Goal: Complete application form: Complete application form

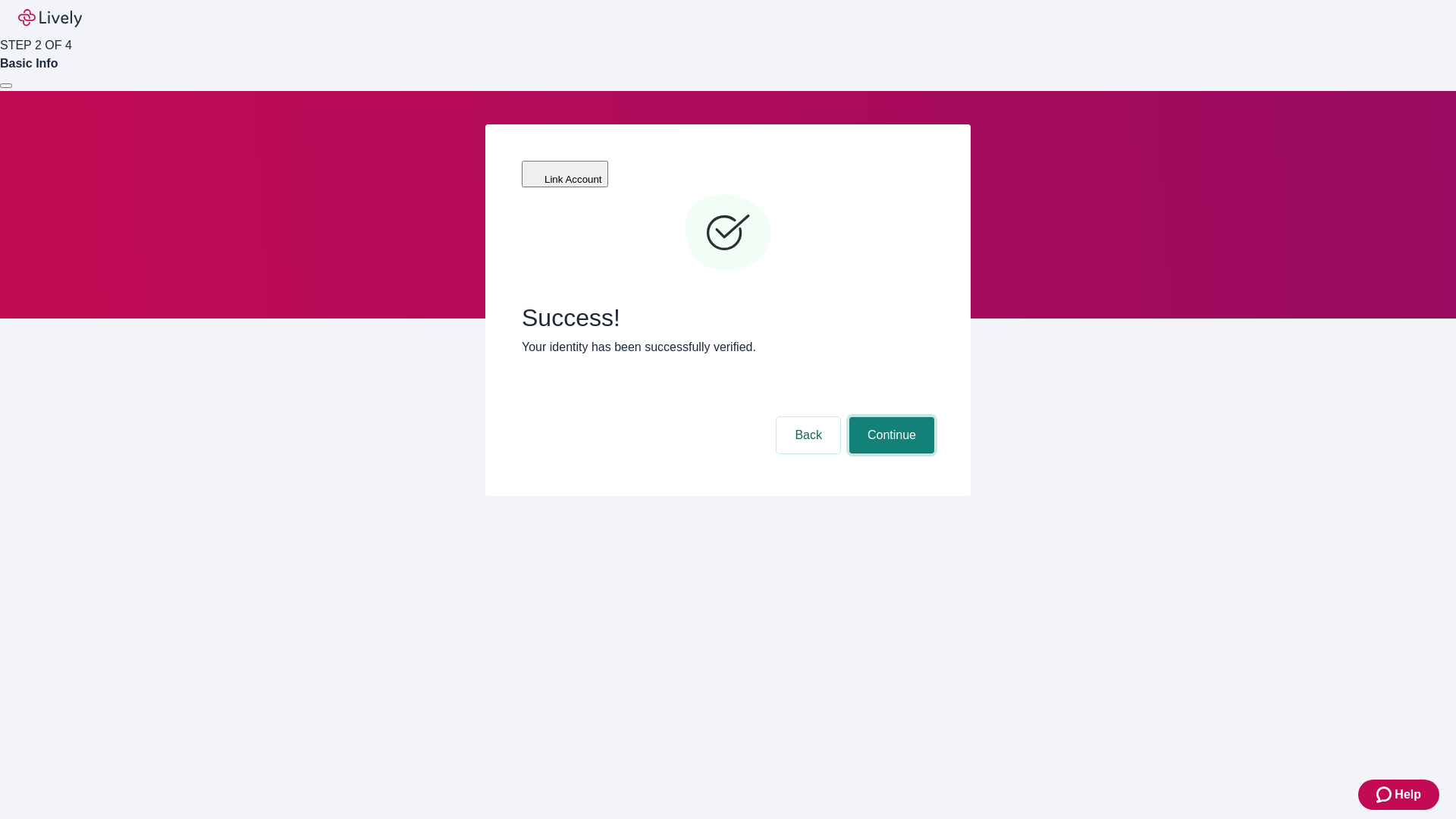
click at [890, 417] on button "Continue" at bounding box center [891, 435] width 85 height 36
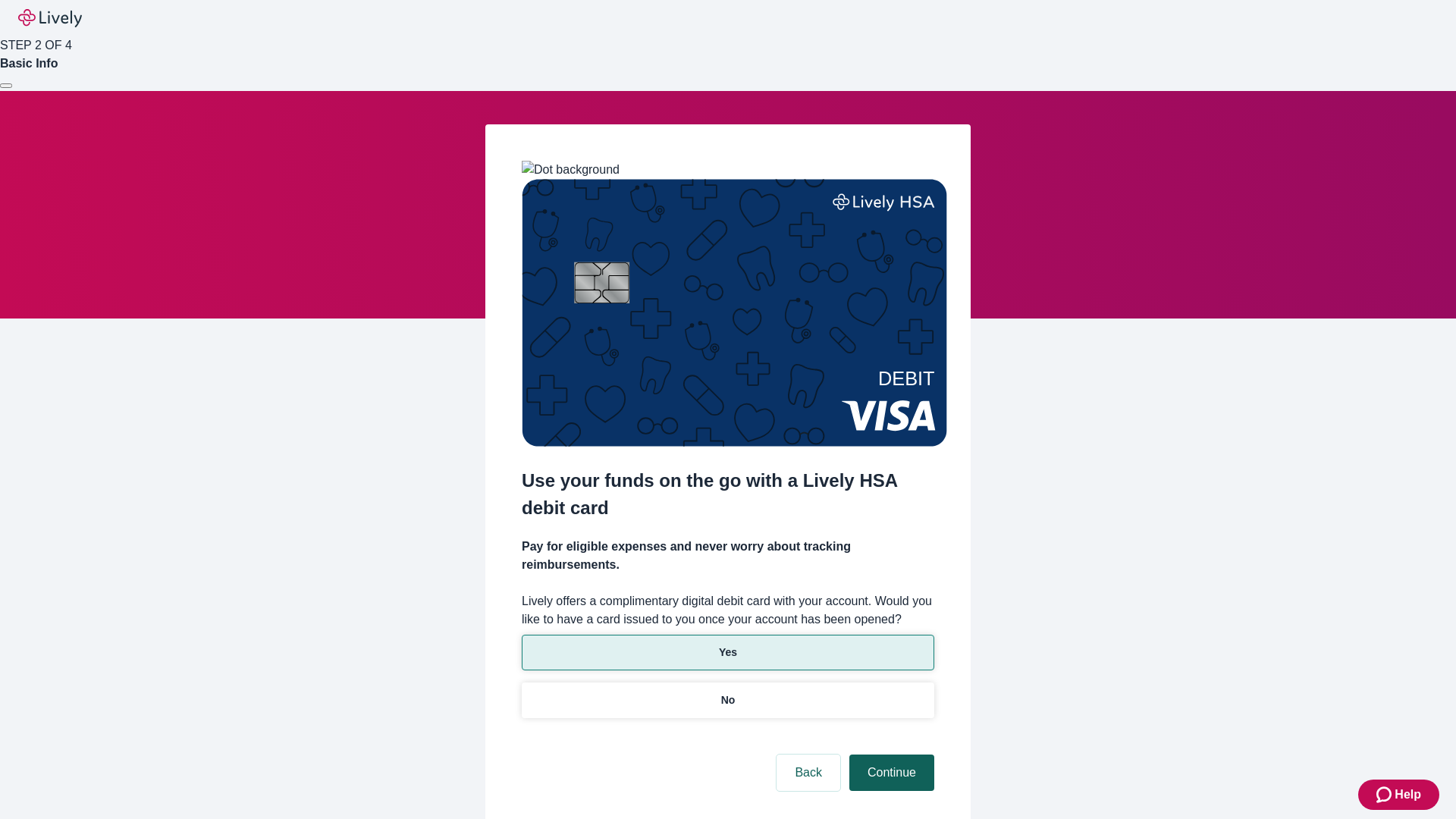
click at [727, 692] on p "No" at bounding box center [728, 700] width 14 height 16
click at [890, 754] on button "Continue" at bounding box center [891, 772] width 85 height 36
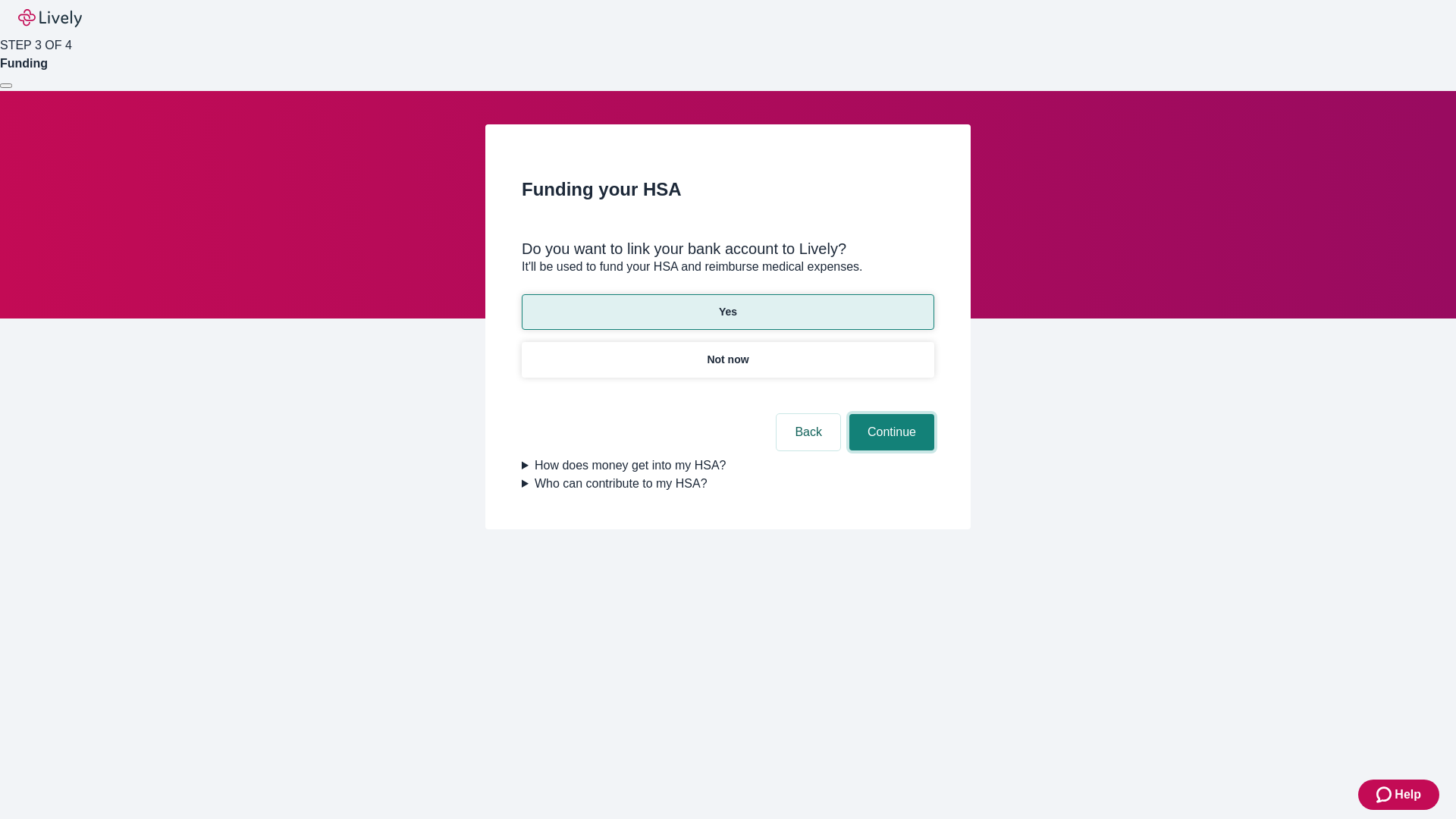
click at [890, 414] on button "Continue" at bounding box center [891, 432] width 85 height 36
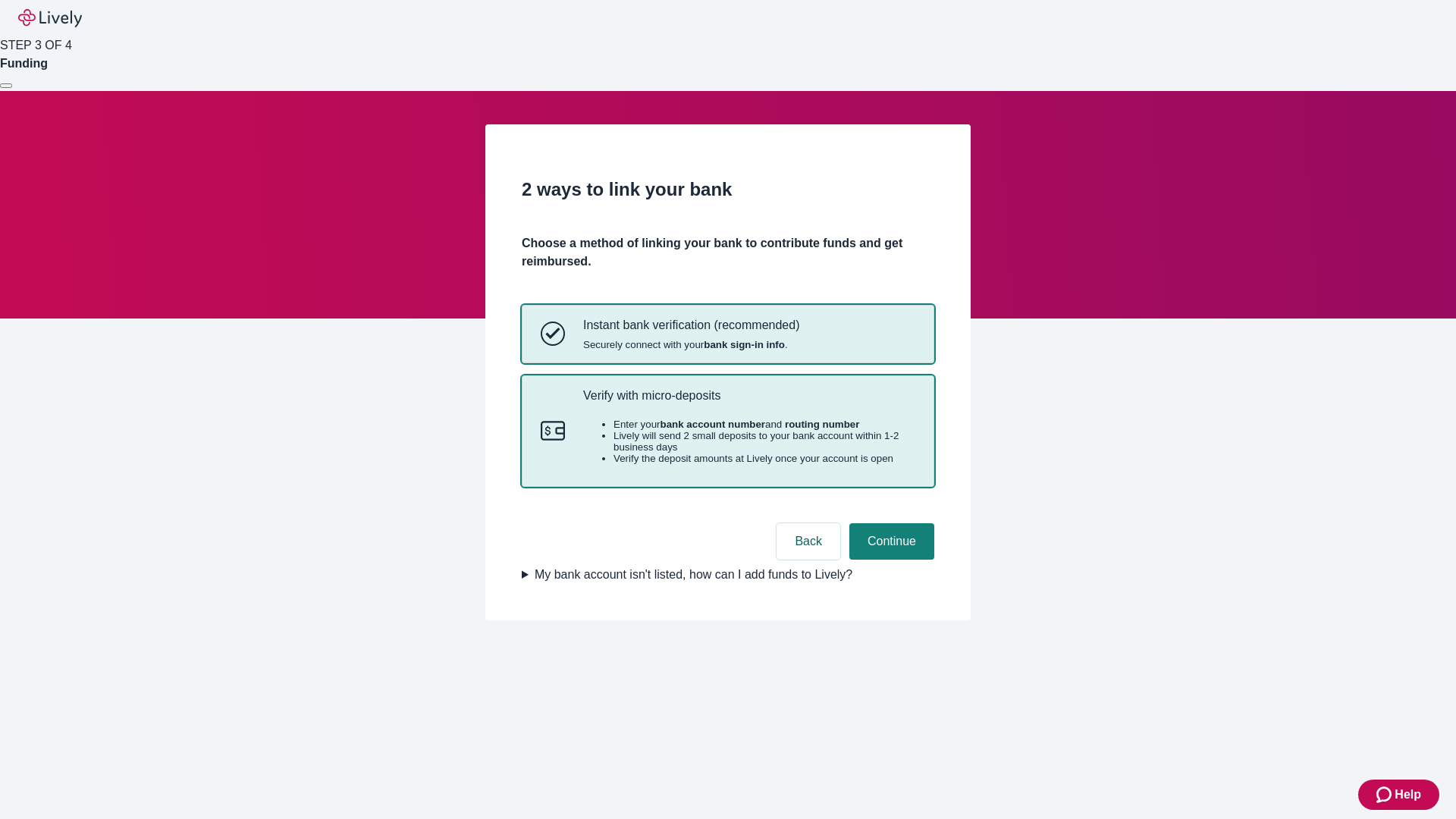
click at [749, 402] on p "Verify with micro-deposits" at bounding box center [749, 395] width 332 height 14
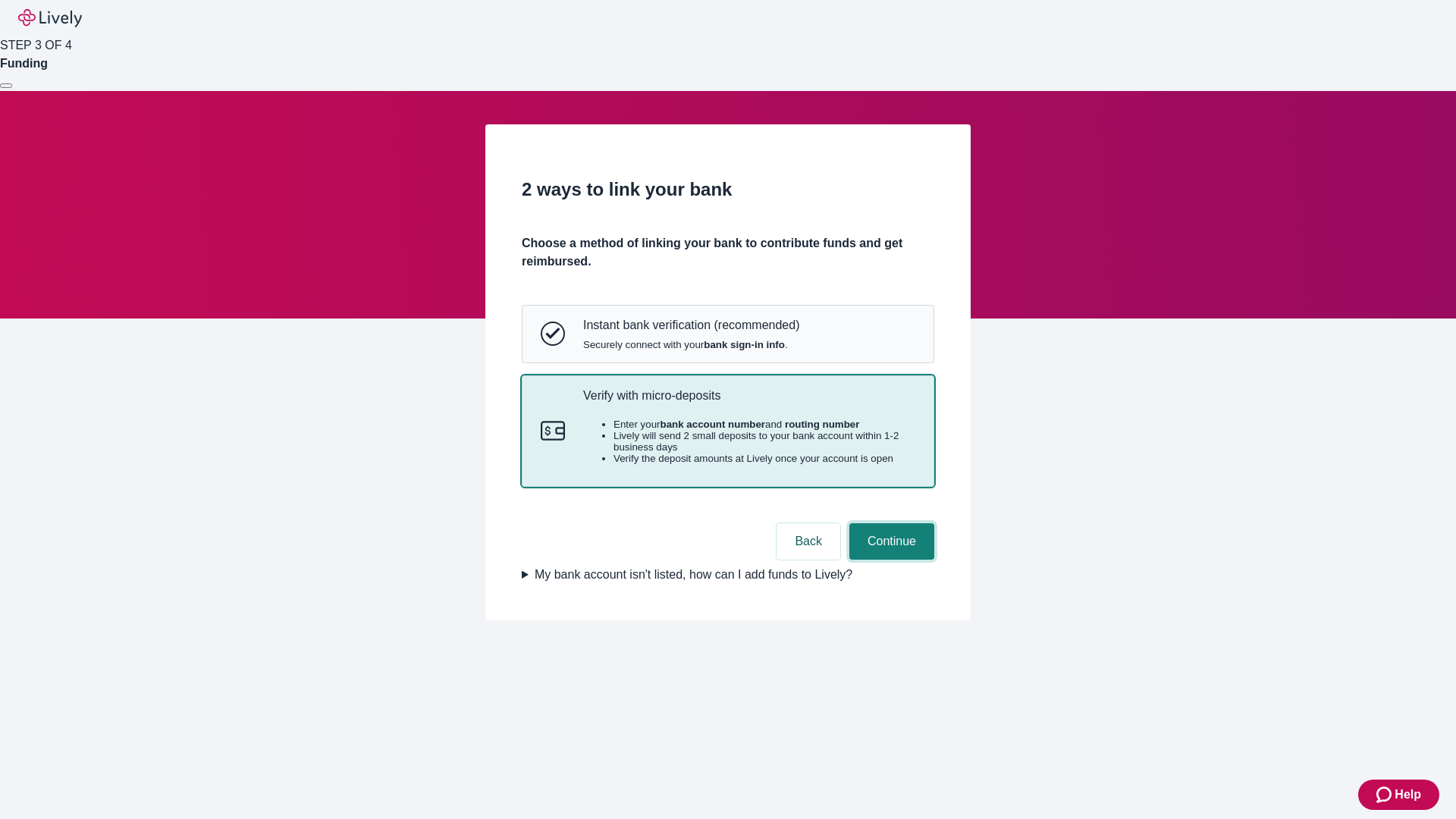
click at [890, 559] on button "Continue" at bounding box center [891, 541] width 85 height 36
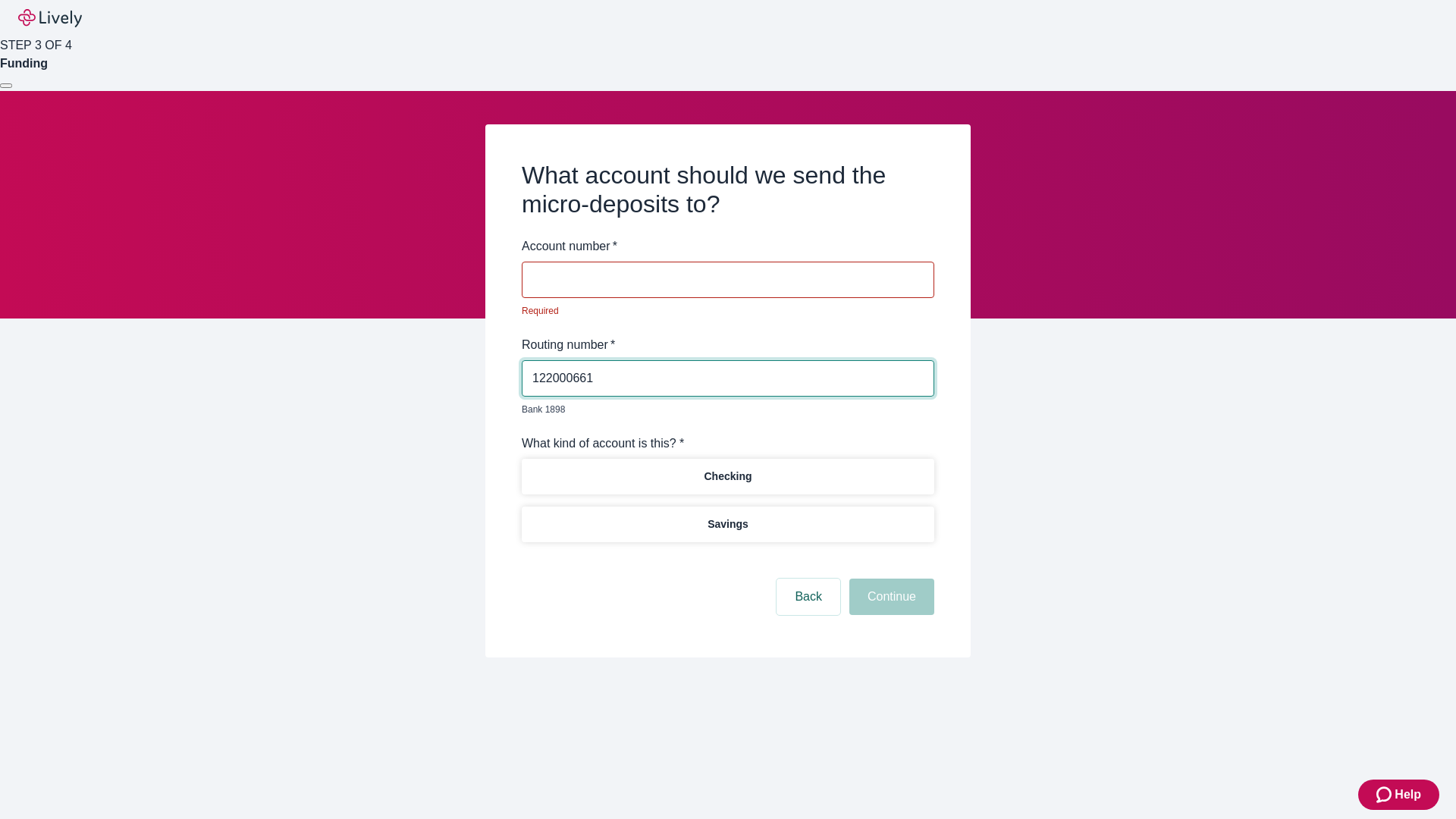
type input "122000661"
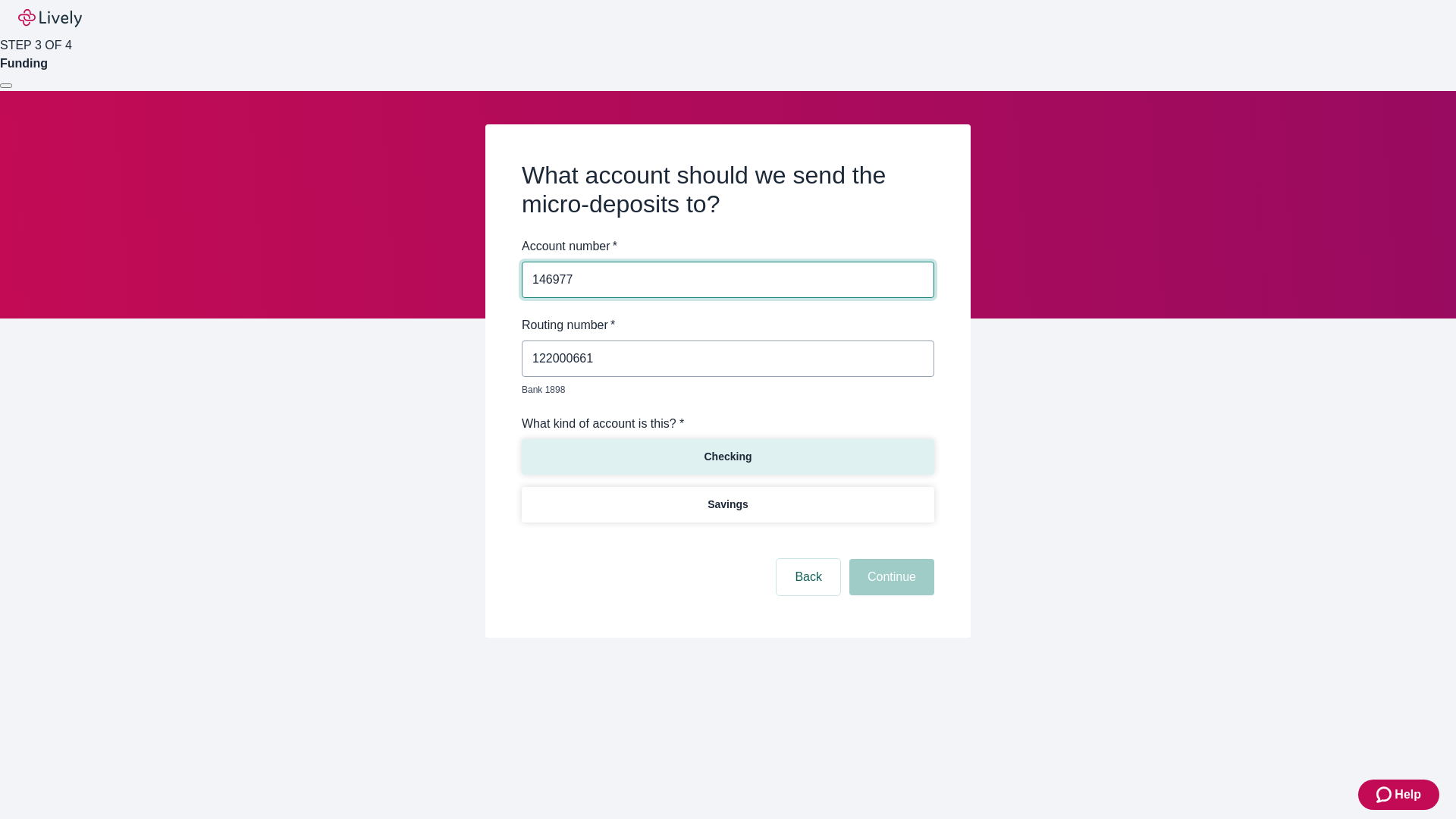
type input "146977"
click at [727, 449] on p "Checking" at bounding box center [727, 456] width 48 height 16
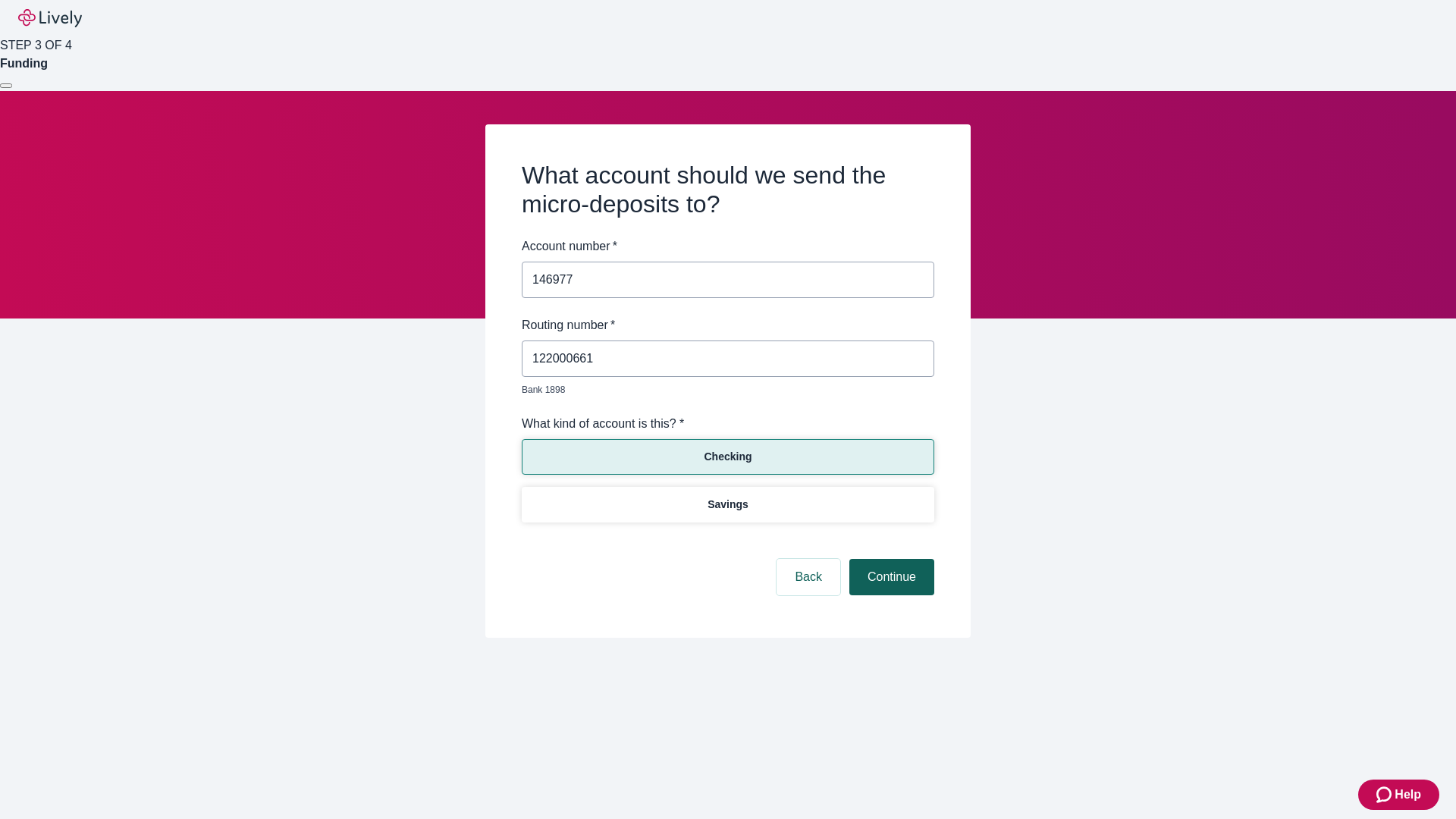
click at [890, 559] on button "Continue" at bounding box center [891, 576] width 85 height 36
